Goal: Find contact information: Find contact information

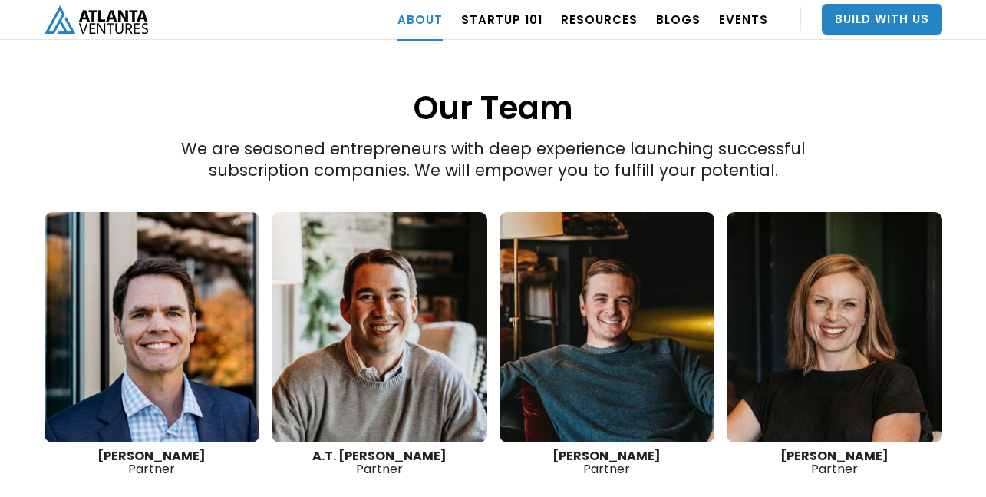
scroll to position [2077, 0]
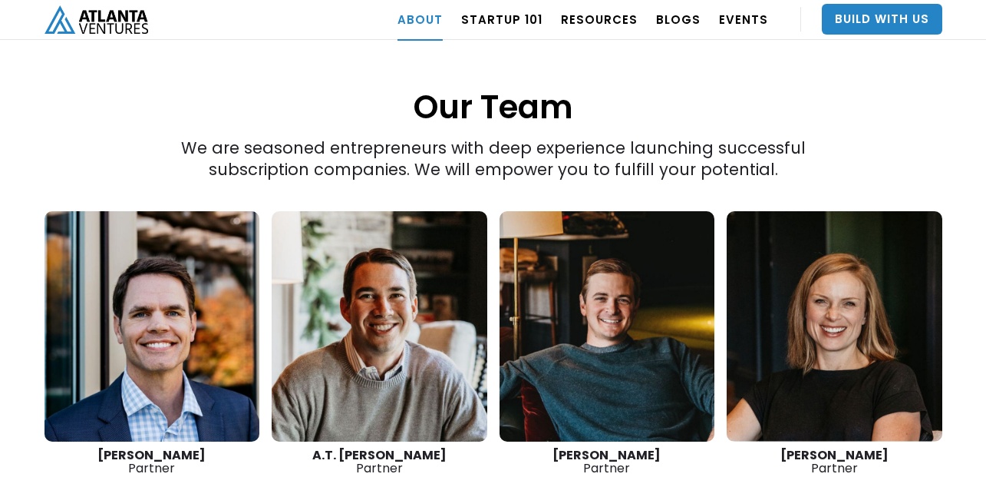
click at [197, 339] on link at bounding box center [153, 326] width 216 height 230
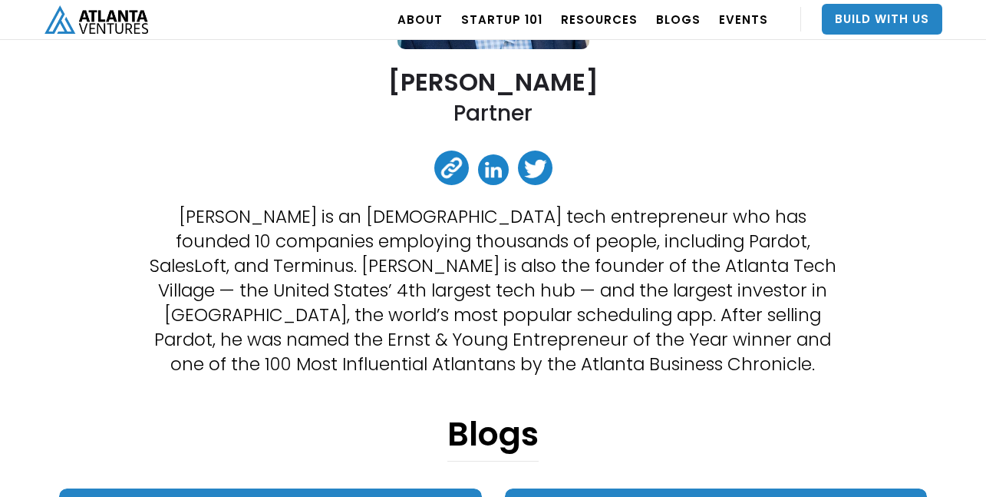
scroll to position [290, 0]
click at [452, 172] on link at bounding box center [452, 167] width 35 height 35
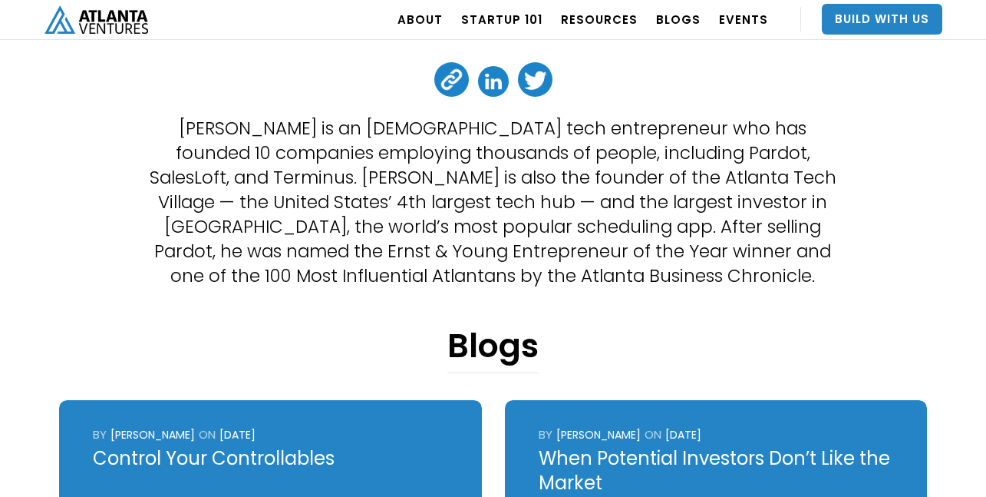
scroll to position [0, 0]
